Goal: Task Accomplishment & Management: Complete application form

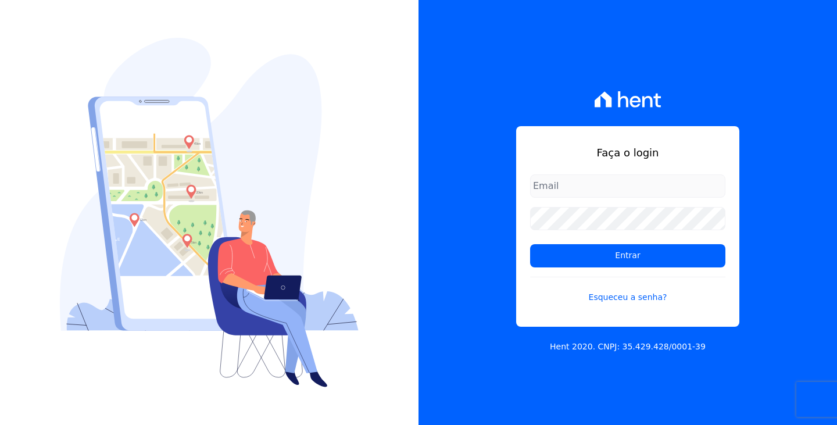
click at [622, 181] on input "email" at bounding box center [627, 185] width 195 height 23
click at [583, 167] on div "Faça o login Entrar Esqueceu a senha?" at bounding box center [627, 226] width 223 height 201
click at [585, 181] on input "email" at bounding box center [627, 185] width 195 height 23
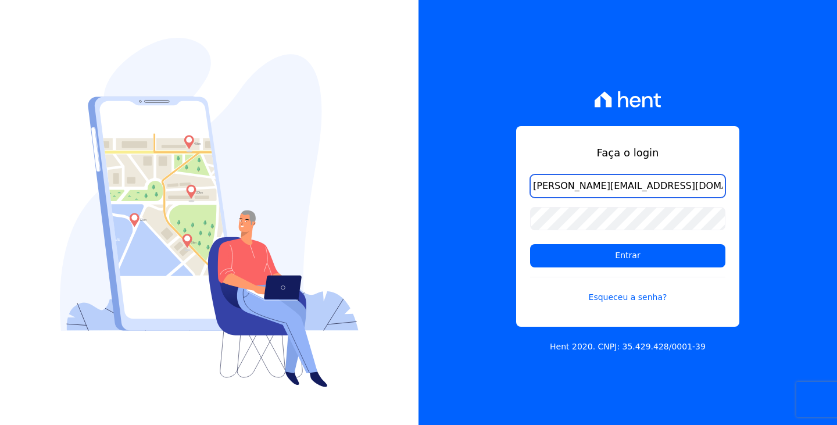
type input "[PERSON_NAME][EMAIL_ADDRESS][DOMAIN_NAME]"
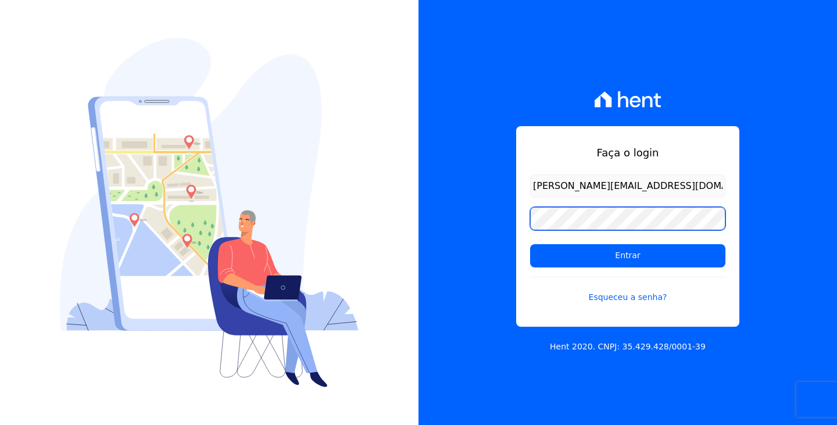
click at [530, 244] on input "Entrar" at bounding box center [627, 255] width 195 height 23
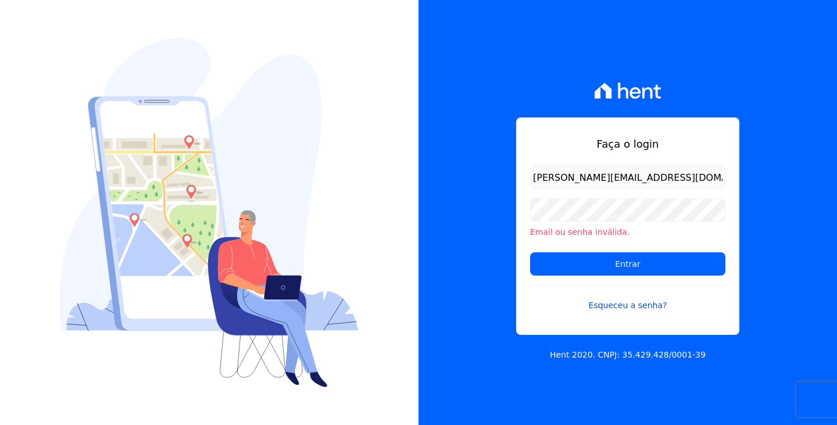
click at [621, 306] on link "Esqueceu a senha?" at bounding box center [627, 298] width 195 height 27
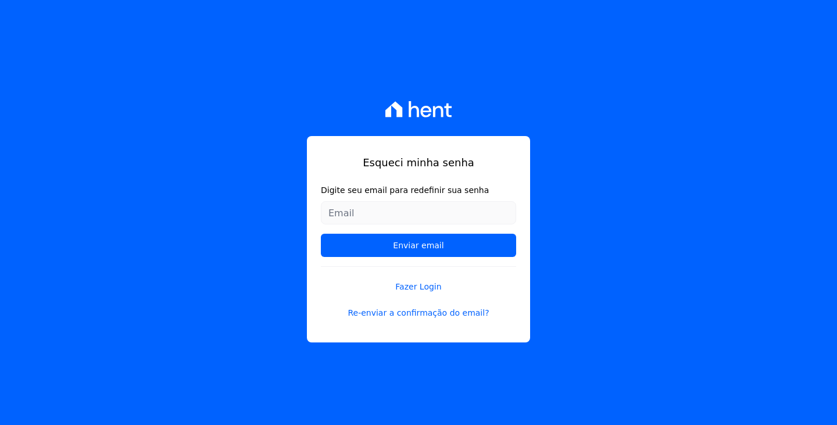
click at [390, 202] on input "Digite seu email para redefinir sua senha" at bounding box center [418, 212] width 195 height 23
type input "[PERSON_NAME][EMAIL_ADDRESS][DOMAIN_NAME]"
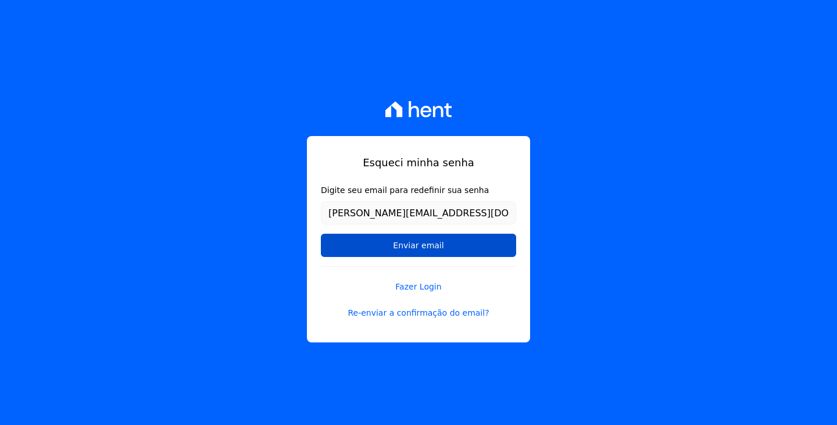
click at [398, 251] on input "Enviar email" at bounding box center [418, 245] width 195 height 23
click at [426, 248] on input "Enviar email" at bounding box center [418, 245] width 195 height 23
click at [428, 243] on input "Enviar email" at bounding box center [418, 245] width 195 height 23
click at [420, 248] on input "Enviar email" at bounding box center [418, 245] width 195 height 23
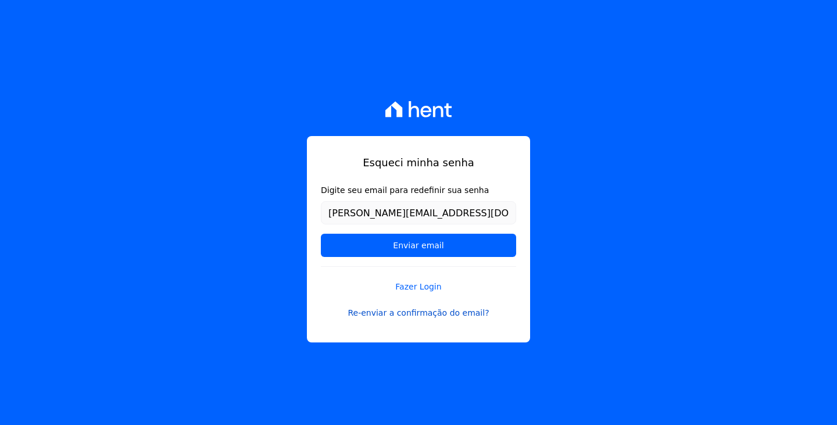
click at [419, 311] on link "Re-enviar a confirmação do email?" at bounding box center [418, 313] width 195 height 12
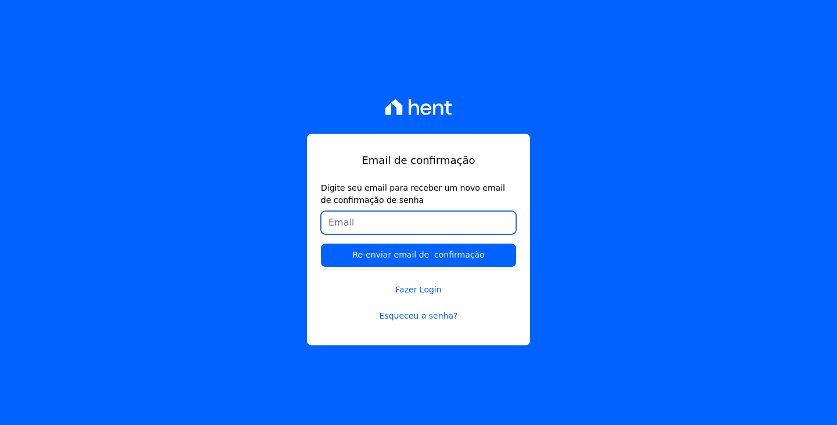
click at [402, 226] on input "Digite seu email para receber um novo email de confirmação de senha" at bounding box center [418, 222] width 195 height 23
type input "[PERSON_NAME][EMAIL_ADDRESS][DOMAIN_NAME]"
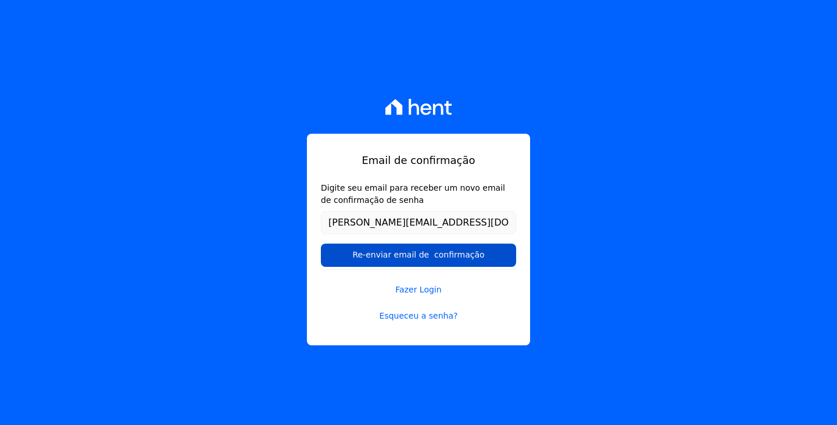
click at [455, 252] on input "Re-enviar email de confirmação" at bounding box center [418, 255] width 195 height 23
click at [433, 254] on input "Re-enviar email de confirmação" at bounding box center [418, 255] width 195 height 23
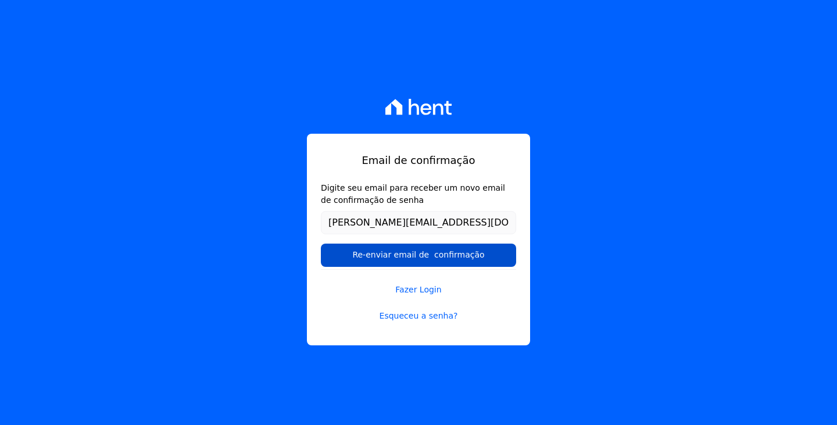
click at [433, 254] on input "Re-enviar email de confirmação" at bounding box center [418, 255] width 195 height 23
click at [409, 254] on input "Re-enviar email de confirmação" at bounding box center [418, 255] width 195 height 23
click at [416, 244] on input "Re-enviar email de confirmação" at bounding box center [418, 255] width 195 height 23
click at [413, 253] on input "Re-enviar email de confirmação" at bounding box center [418, 255] width 195 height 23
click at [440, 255] on input "Re-enviar email de confirmação" at bounding box center [418, 255] width 195 height 23
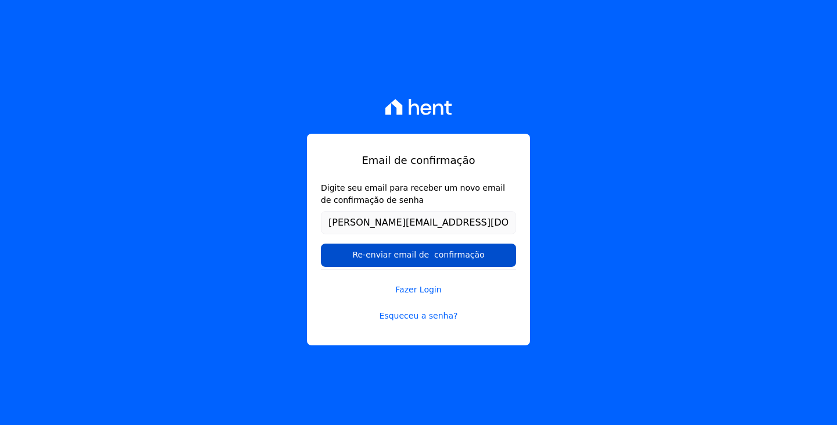
click at [436, 262] on input "Re-enviar email de confirmação" at bounding box center [418, 255] width 195 height 23
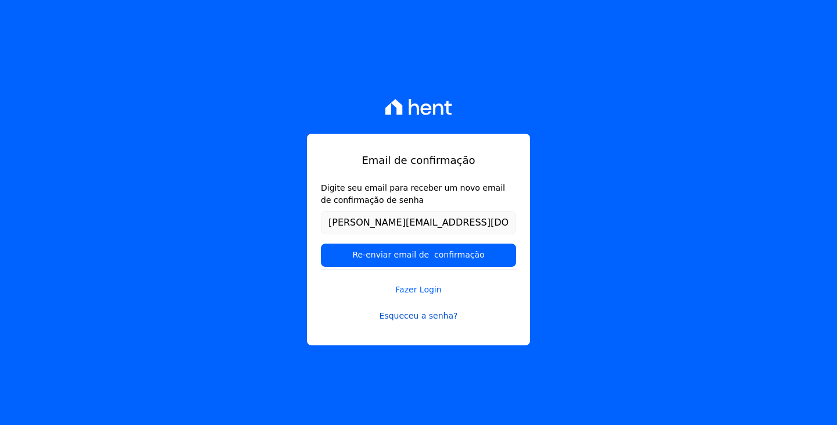
click at [419, 320] on link "Esqueceu a senha?" at bounding box center [418, 316] width 195 height 12
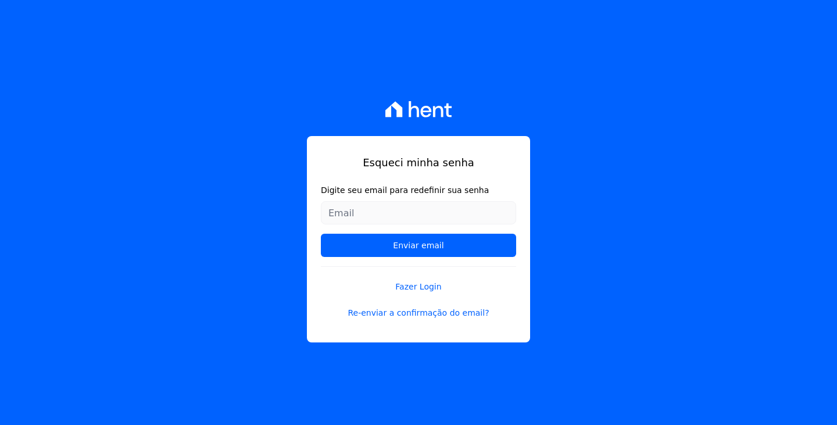
click at [340, 194] on label "Digite seu email para redefinir sua senha" at bounding box center [418, 190] width 195 height 12
click at [340, 201] on input "Digite seu email para redefinir sua senha" at bounding box center [418, 212] width 195 height 23
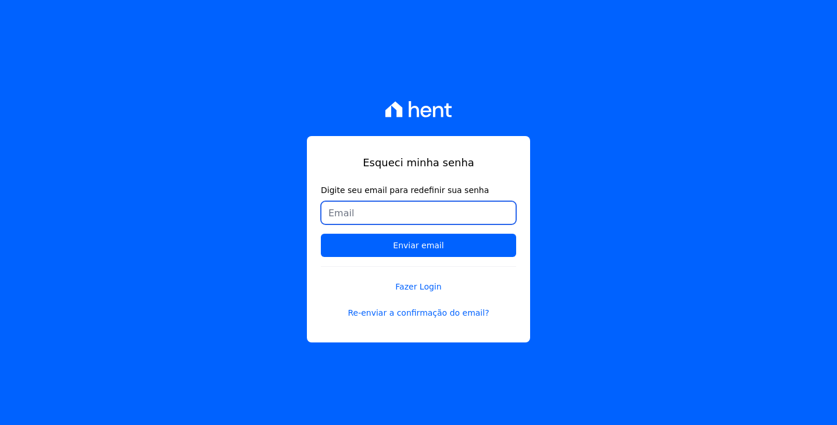
click at [340, 215] on input "Digite seu email para redefinir sua senha" at bounding box center [418, 212] width 195 height 23
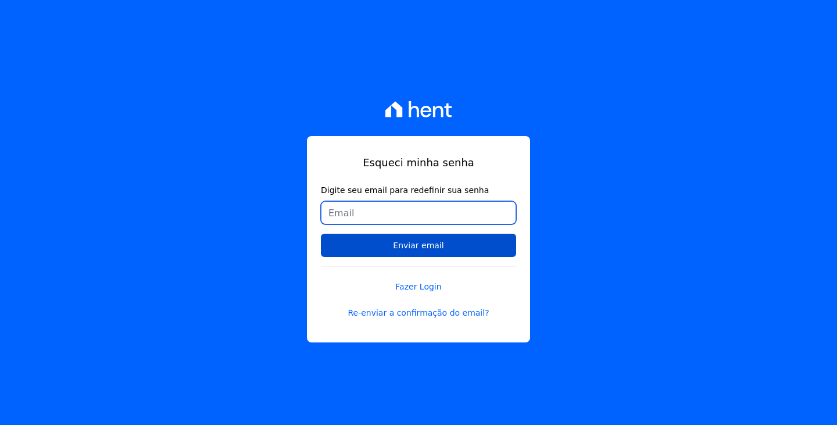
type input "[PERSON_NAME][EMAIL_ADDRESS][DOMAIN_NAME]"
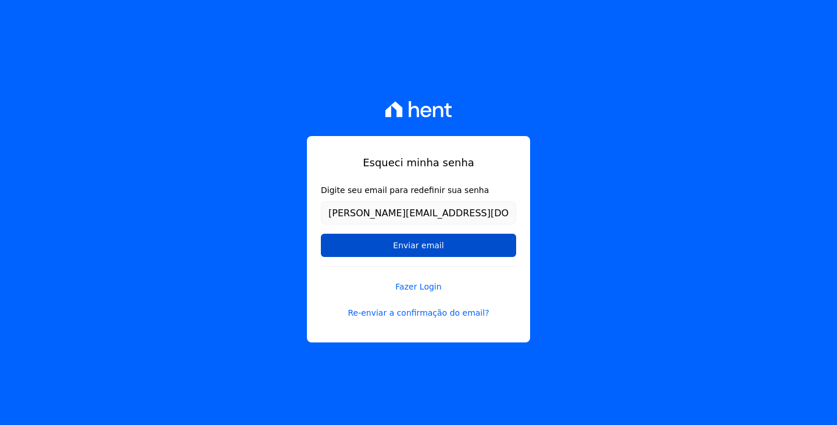
click at [410, 244] on input "Enviar email" at bounding box center [418, 245] width 195 height 23
click at [413, 246] on input "Enviar email" at bounding box center [418, 245] width 195 height 23
click at [427, 250] on input "Enviar email" at bounding box center [418, 245] width 195 height 23
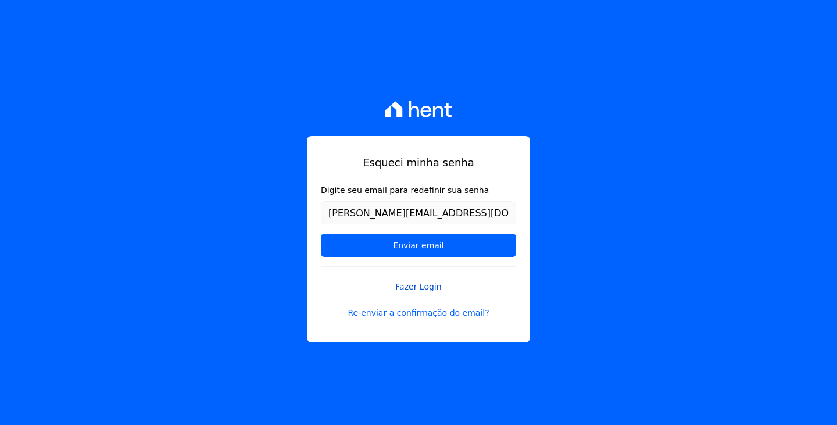
click at [426, 293] on link "Fazer Login" at bounding box center [418, 279] width 195 height 27
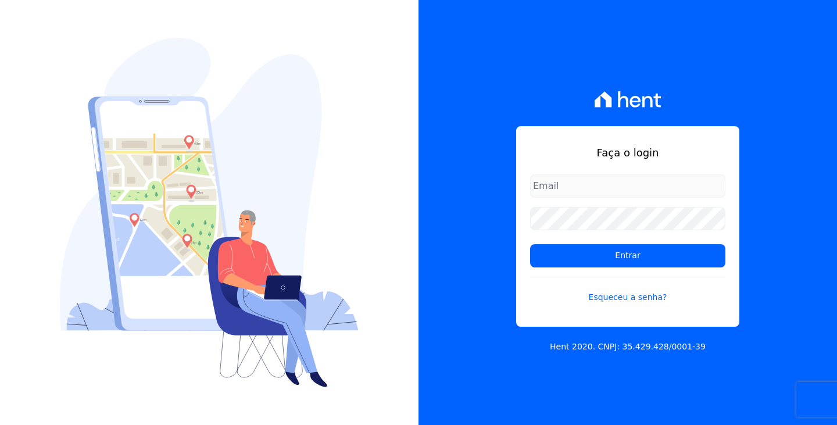
click at [587, 184] on input "email" at bounding box center [627, 185] width 195 height 23
type input "[PERSON_NAME][EMAIL_ADDRESS][DOMAIN_NAME]"
click at [612, 297] on link "Esqueceu a senha?" at bounding box center [627, 290] width 195 height 27
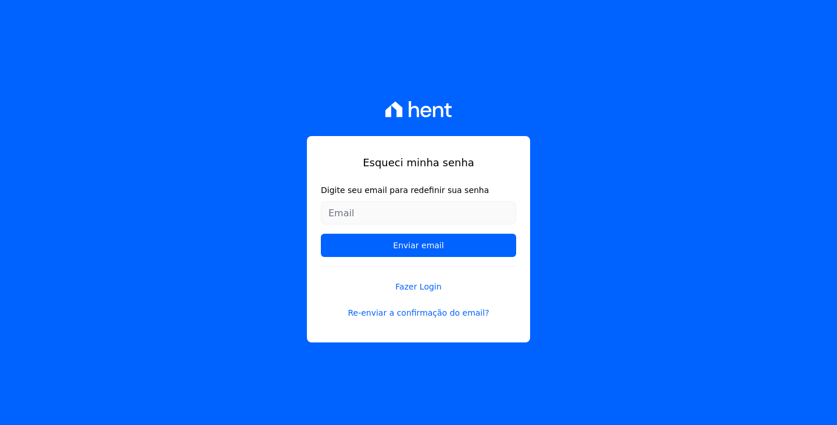
click at [393, 209] on input "Digite seu email para redefinir sua senha" at bounding box center [418, 212] width 195 height 23
type input "[PERSON_NAME][EMAIL_ADDRESS][DOMAIN_NAME]"
click at [452, 312] on link "Re-enviar a confirmação do email?" at bounding box center [418, 313] width 195 height 12
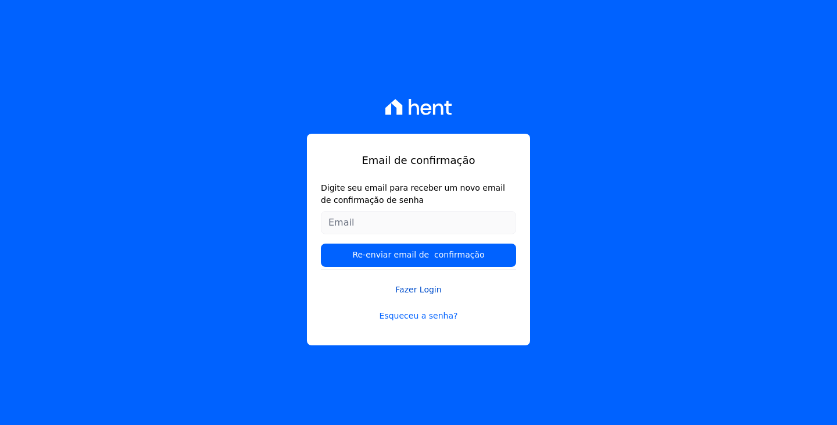
click at [408, 290] on link "Fazer Login" at bounding box center [418, 282] width 195 height 27
